Goal: Transaction & Acquisition: Purchase product/service

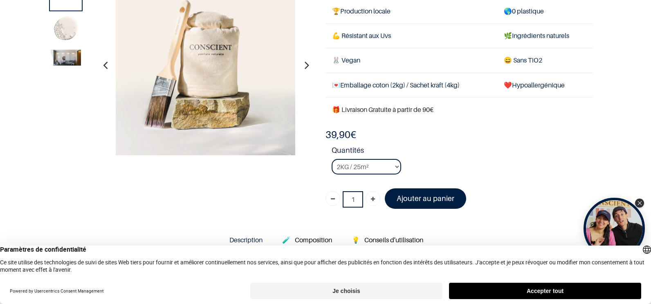
scroll to position [65, 0]
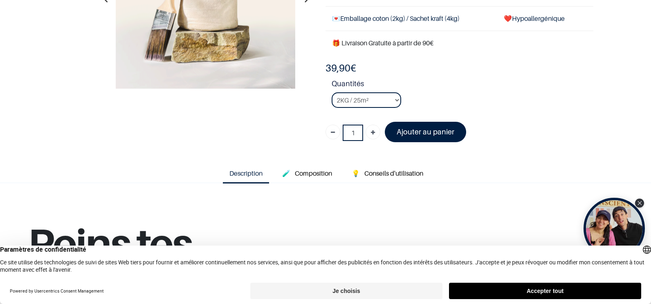
scroll to position [132, 0]
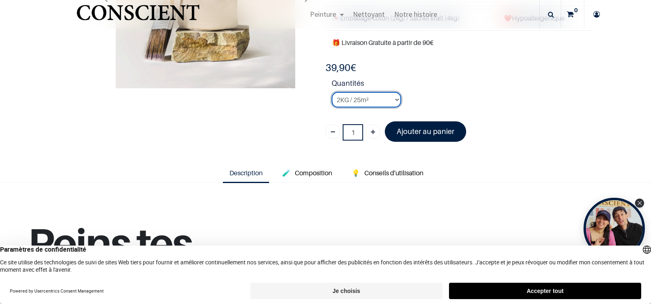
click at [393, 100] on select "2KG / 25m² 4KG / 50m² 8KG / 100m² Testeur" at bounding box center [365, 100] width 69 height 16
select select "126"
click at [331, 92] on select "2KG / 25m² 4KG / 50m² 8KG / 100m² Testeur" at bounding box center [365, 100] width 69 height 16
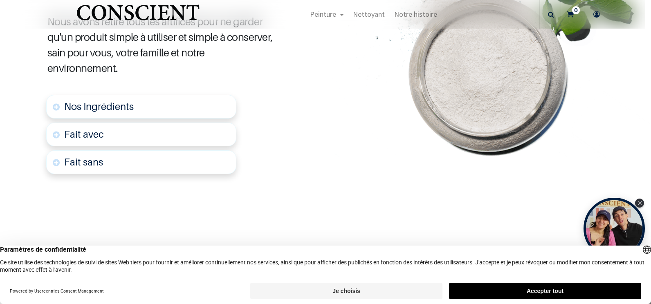
scroll to position [463, 0]
click at [105, 107] on span "Nos Ingrédients" at bounding box center [98, 106] width 69 height 12
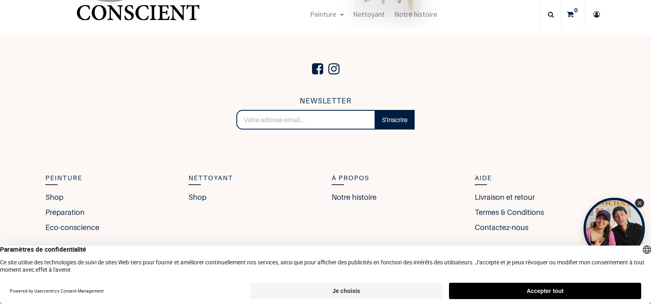
scroll to position [1872, 0]
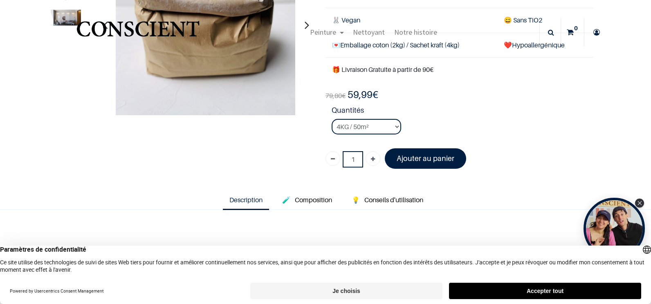
scroll to position [99, 0]
